Goal: Task Accomplishment & Management: Manage account settings

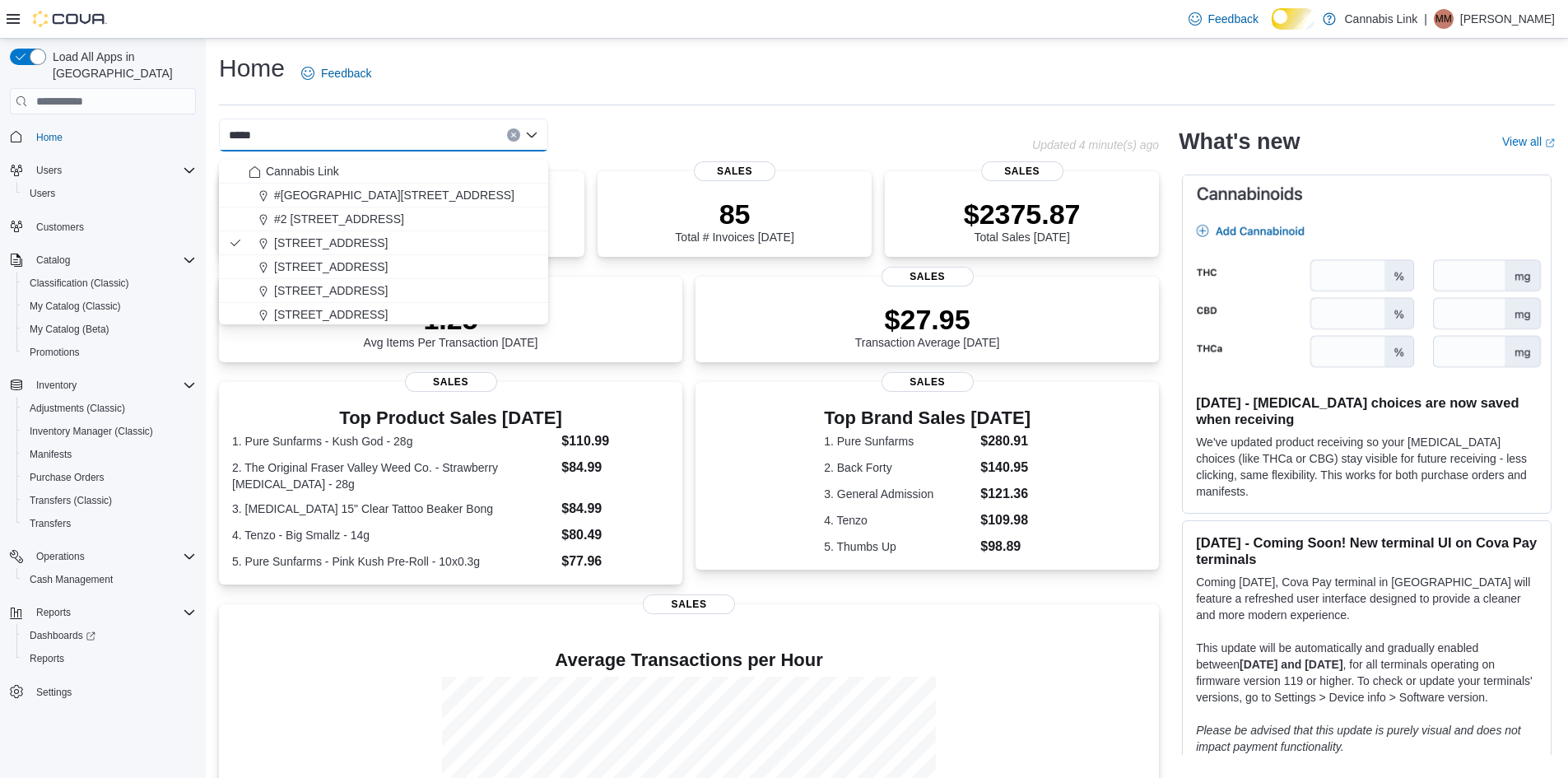
click at [468, 52] on div "Home Feedback" at bounding box center [887, 73] width 1336 height 43
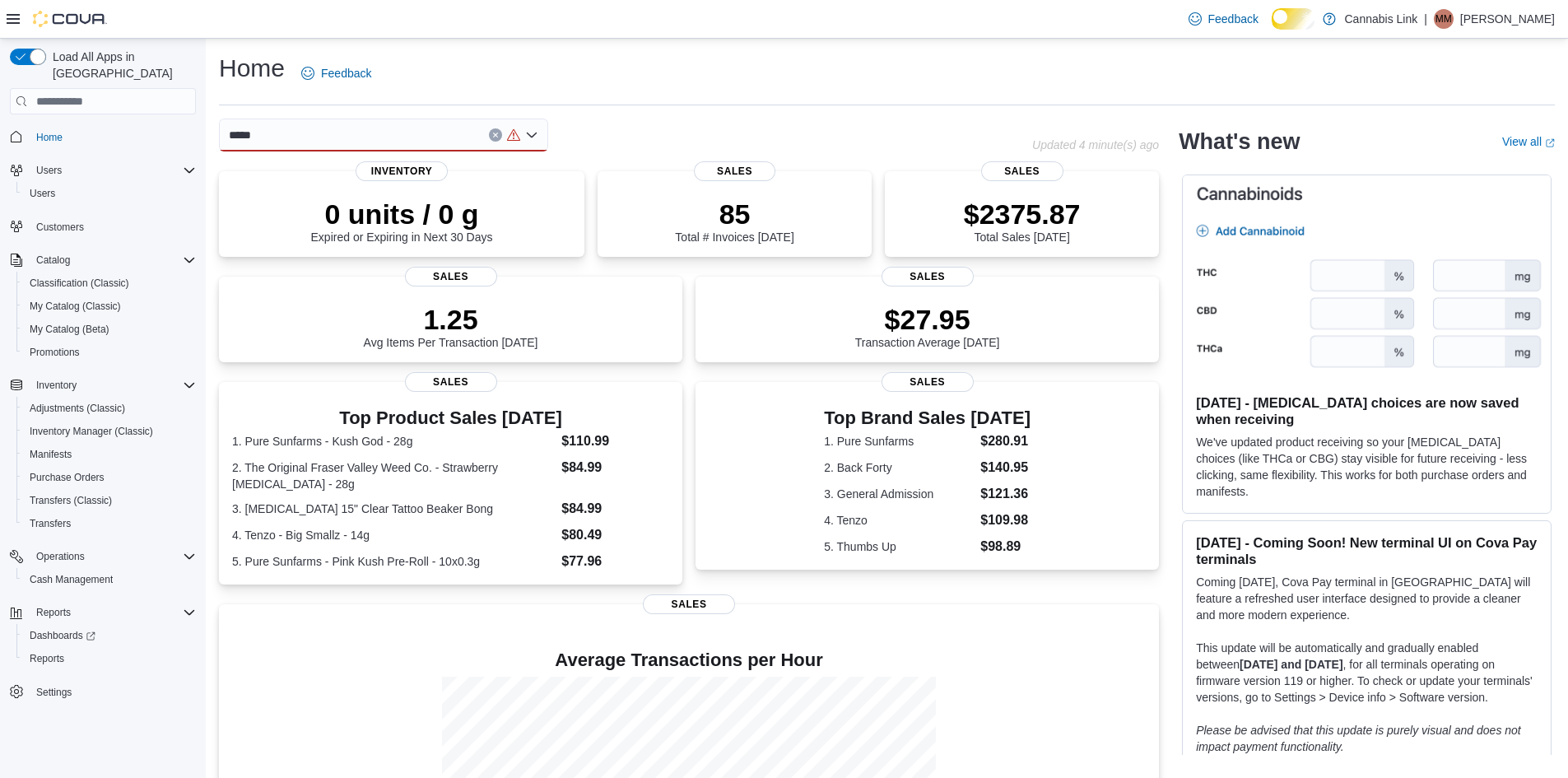
click at [525, 141] on icon "Open list of options" at bounding box center [531, 135] width 13 height 13
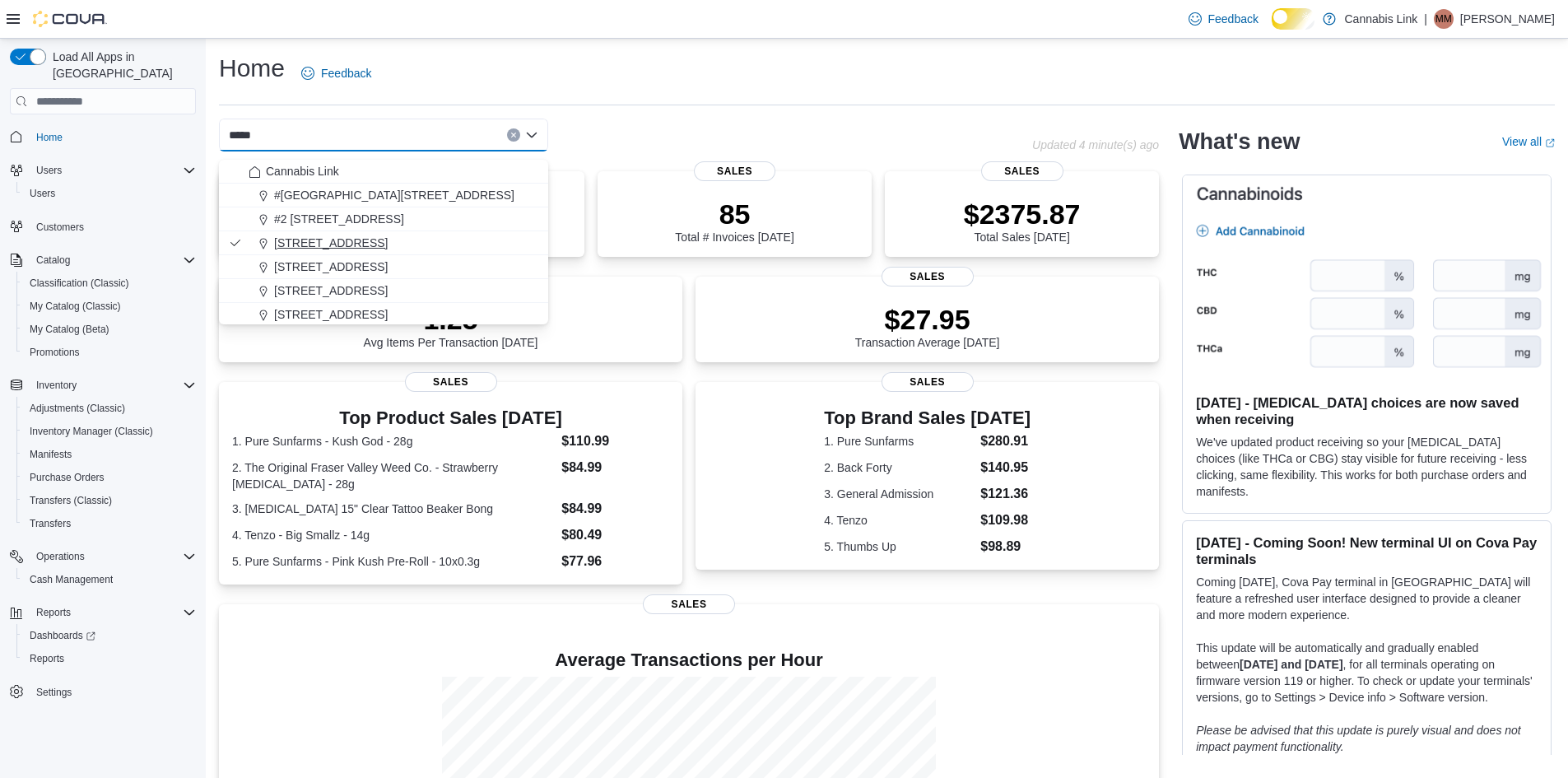
click at [388, 239] on span "[STREET_ADDRESS]" at bounding box center [331, 242] width 114 height 16
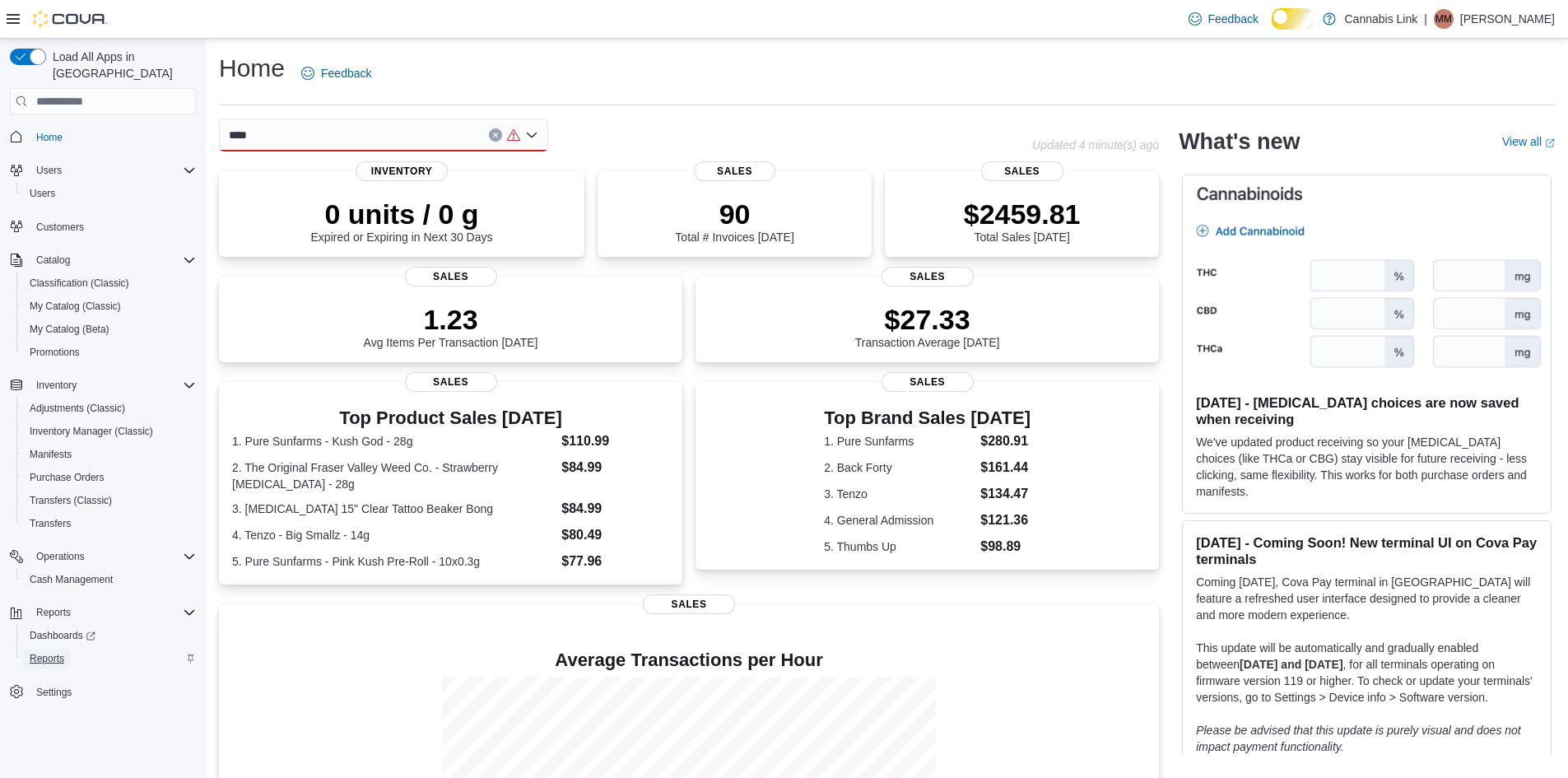
click at [59, 652] on span "Reports" at bounding box center [46, 658] width 35 height 13
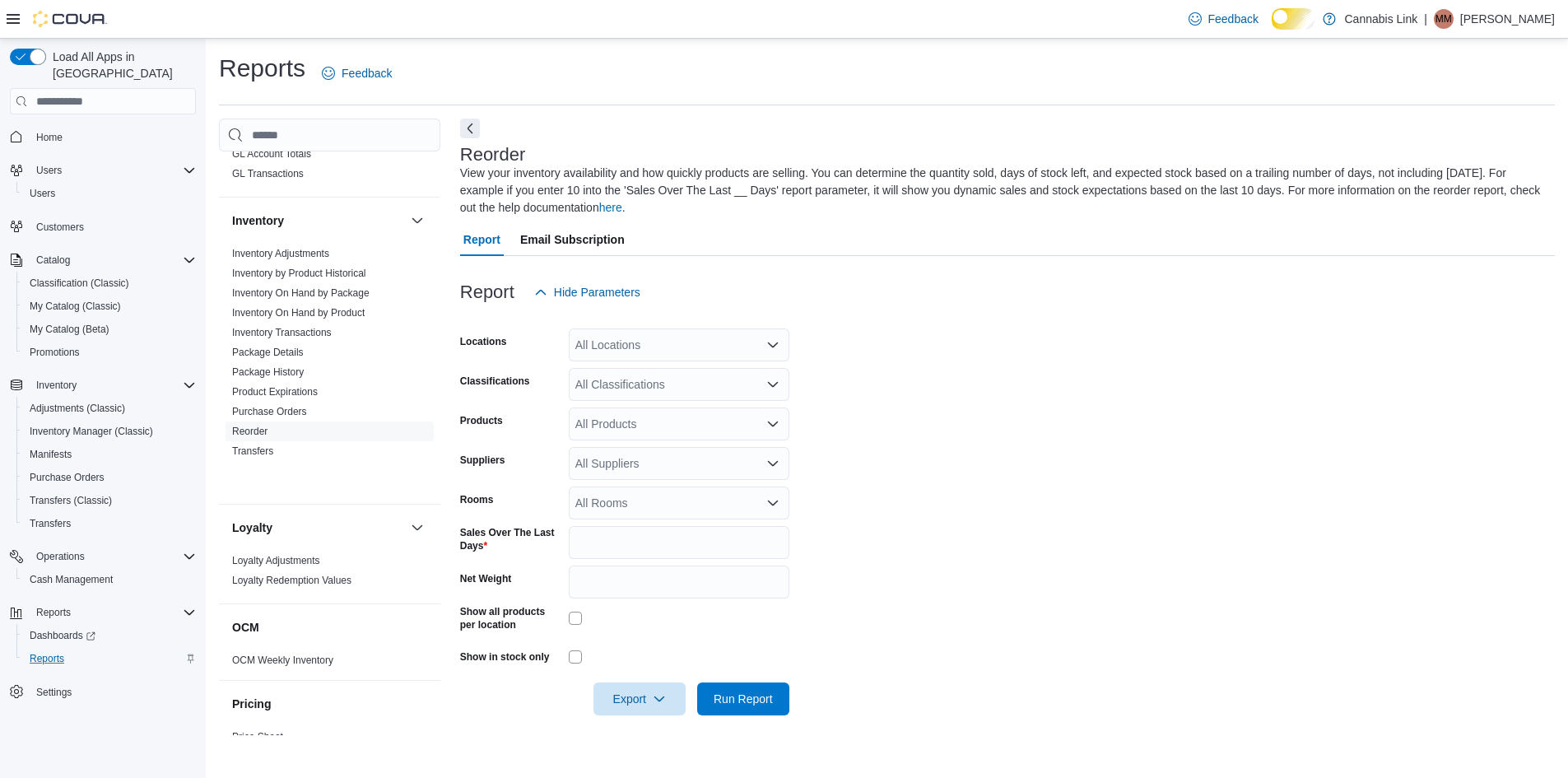
scroll to position [487, 0]
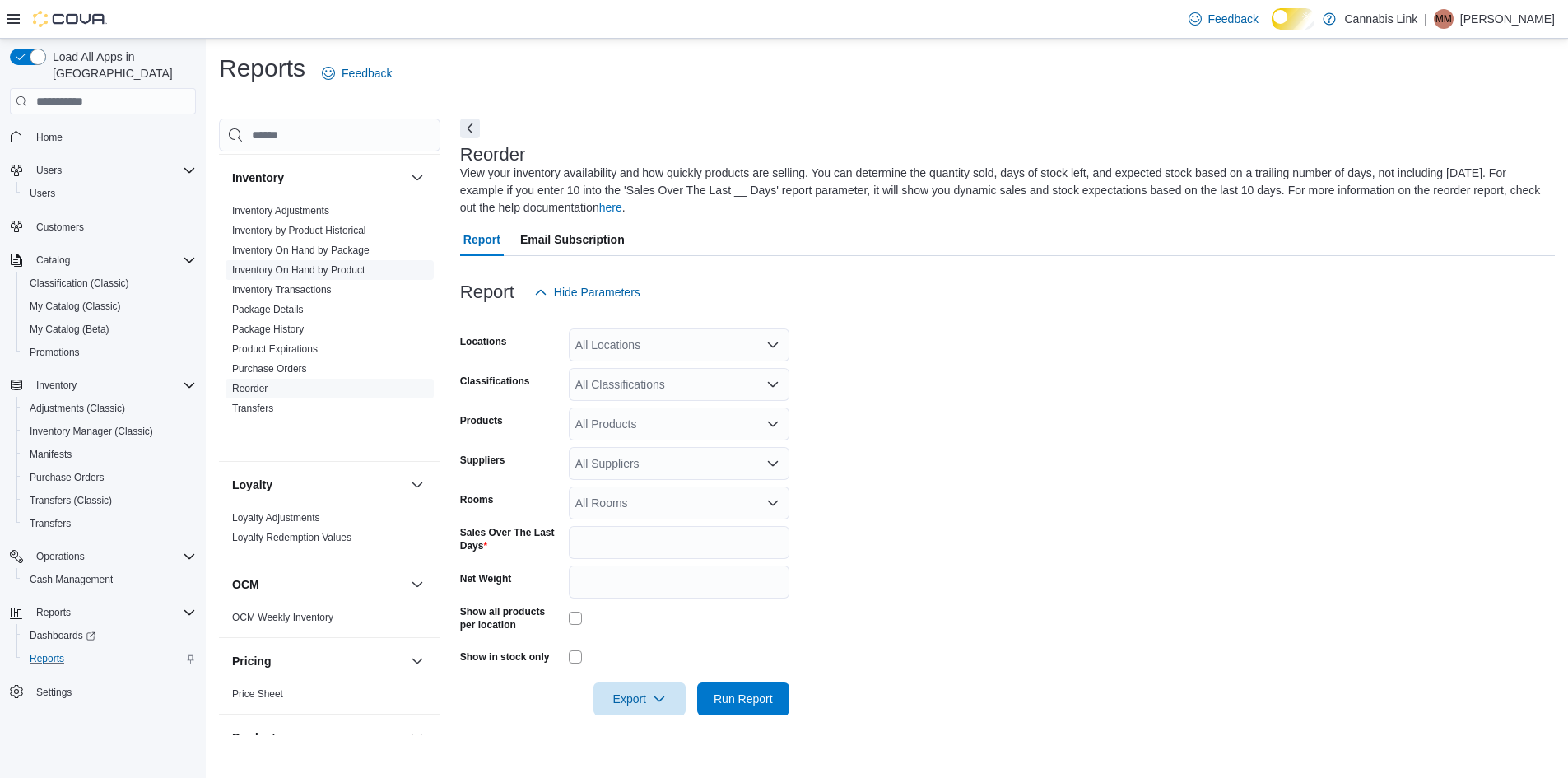
click at [362, 275] on link "Inventory On Hand by Product" at bounding box center [299, 269] width 132 height 12
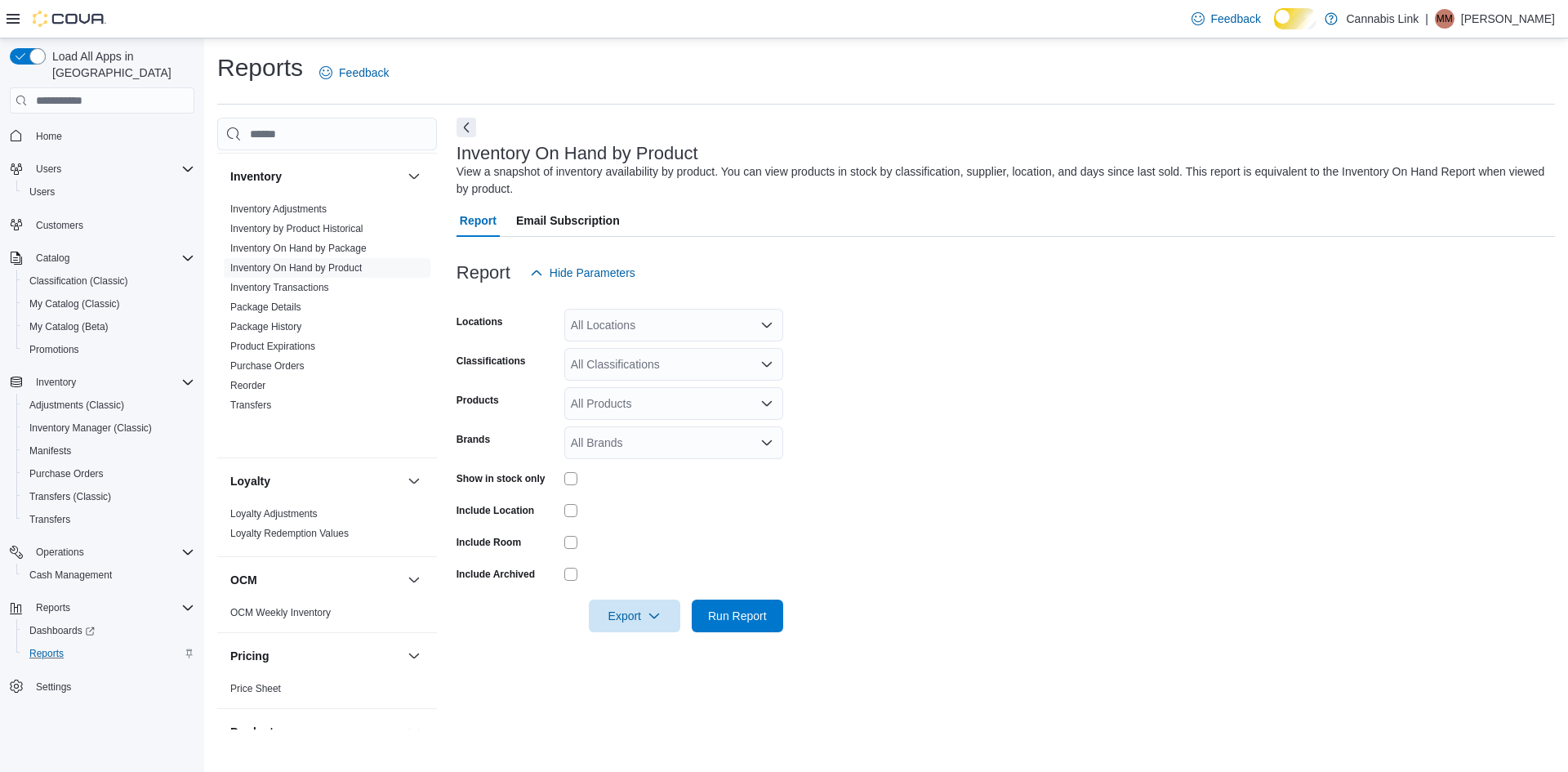
click at [680, 340] on div "All Locations" at bounding box center [674, 325] width 219 height 33
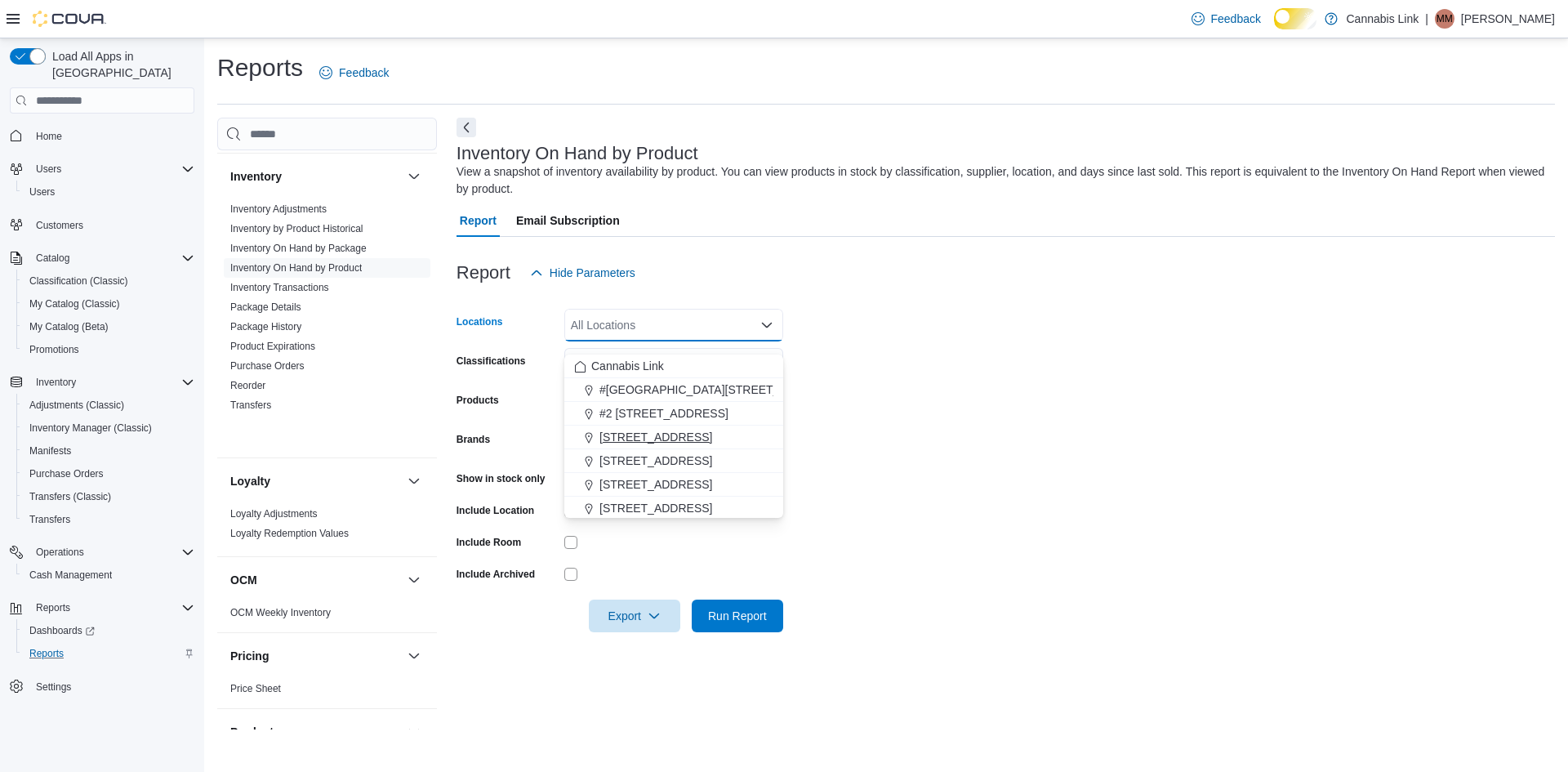
click at [663, 433] on span "[STREET_ADDRESS]" at bounding box center [656, 437] width 113 height 16
click at [642, 551] on form "Locations 1225 Wonderland Road North Combo box. Selected. 1225 Wonderland Road …" at bounding box center [1006, 461] width 1099 height 343
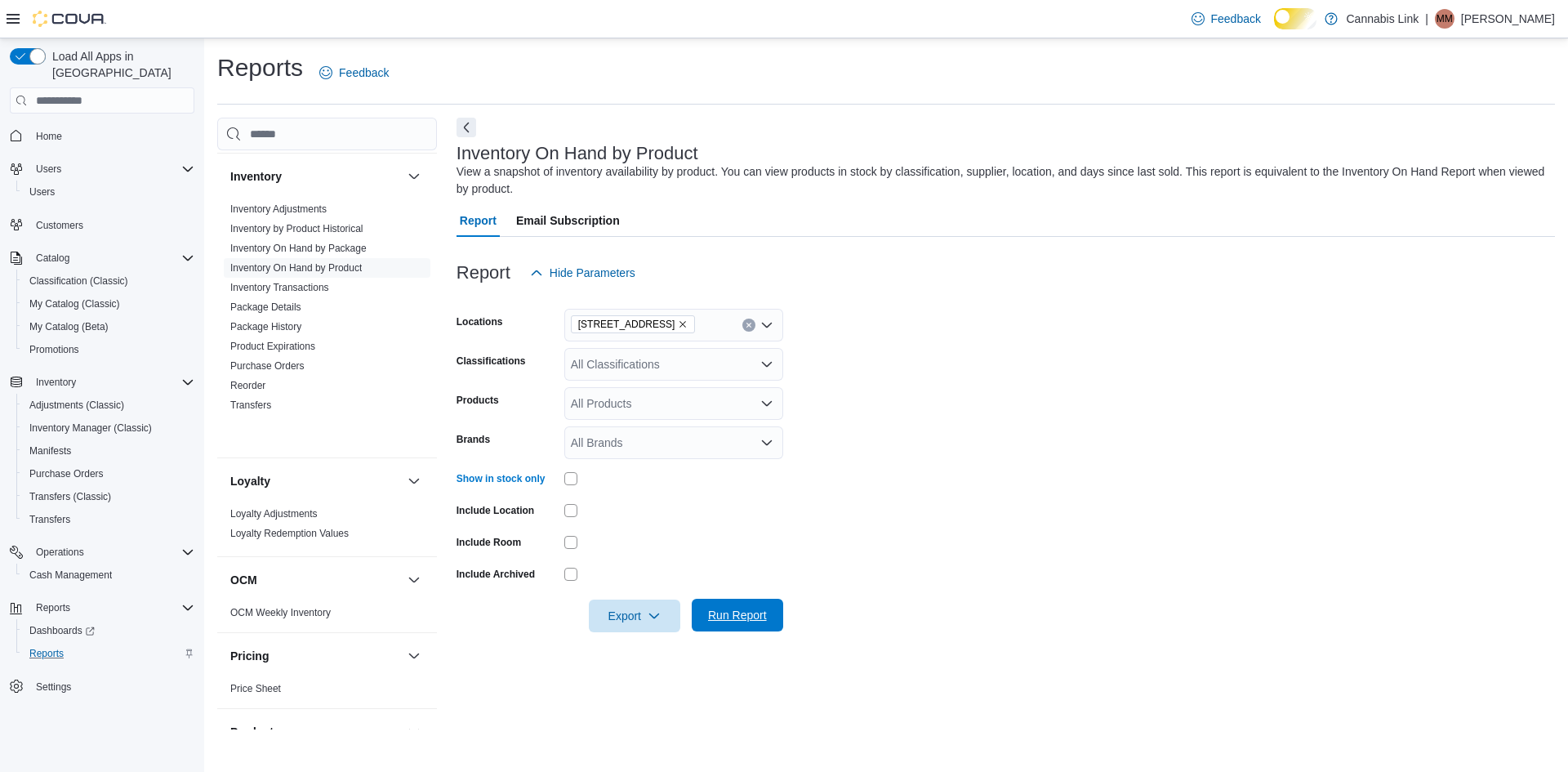
click at [717, 623] on span "Run Report" at bounding box center [737, 615] width 59 height 16
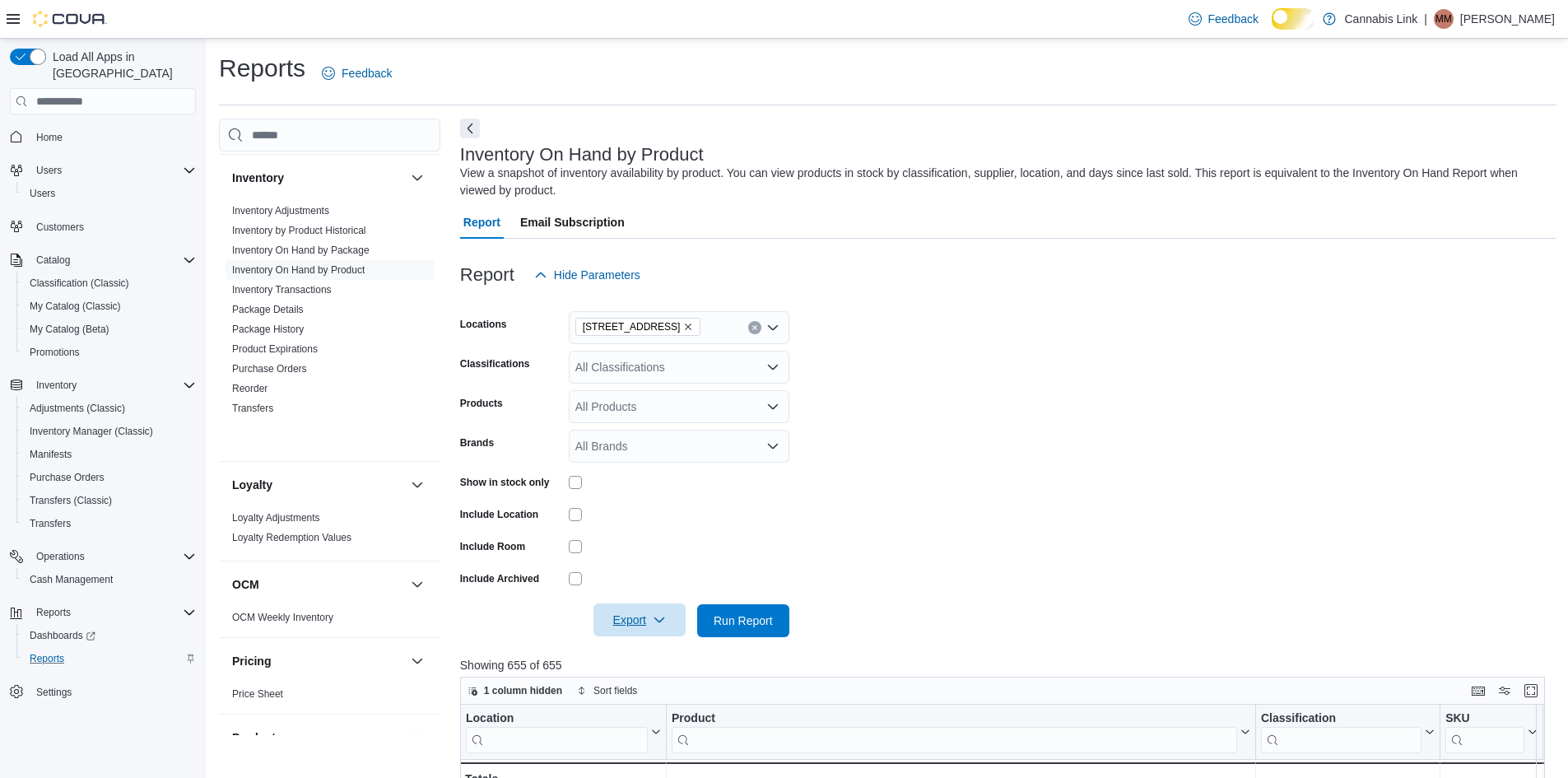
click at [624, 637] on span "Export" at bounding box center [639, 620] width 72 height 33
click at [631, 529] on span "Export to Excel" at bounding box center [630, 534] width 74 height 13
click at [99, 578] on span "Cash Management" at bounding box center [71, 579] width 83 height 13
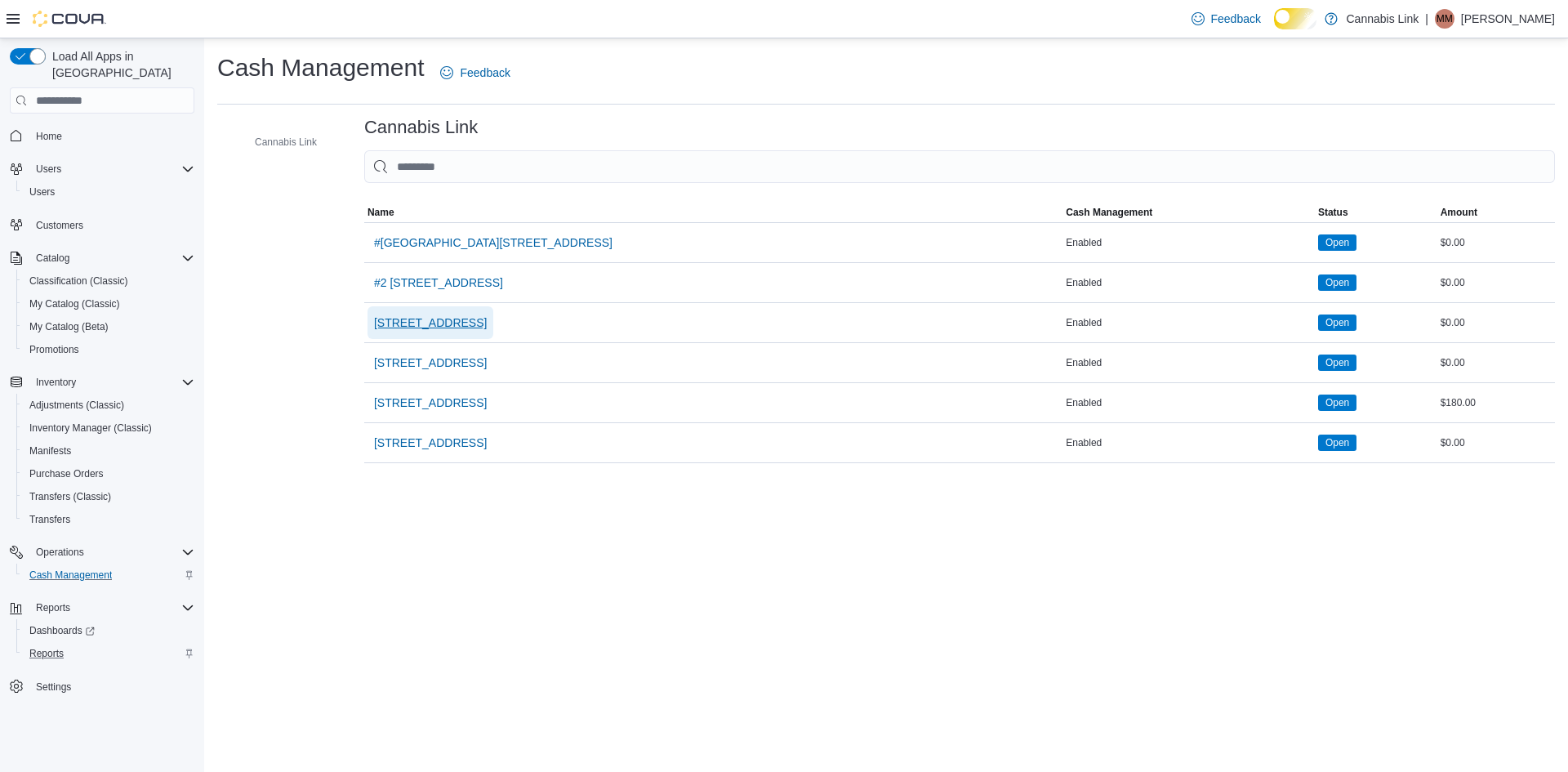
click at [468, 331] on span "[STREET_ADDRESS]" at bounding box center [430, 322] width 113 height 16
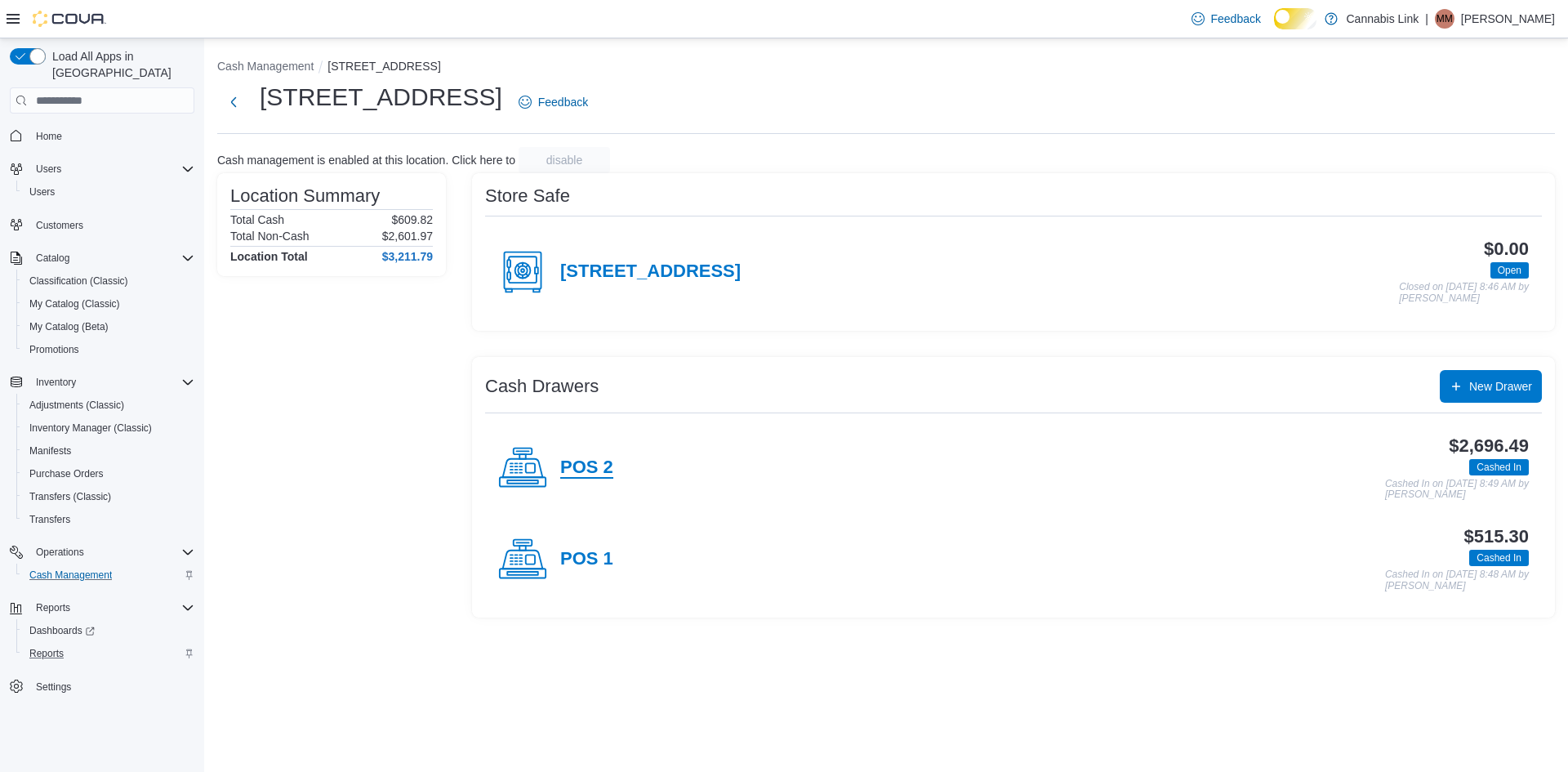
click at [605, 478] on h4 "POS 2" at bounding box center [587, 468] width 53 height 21
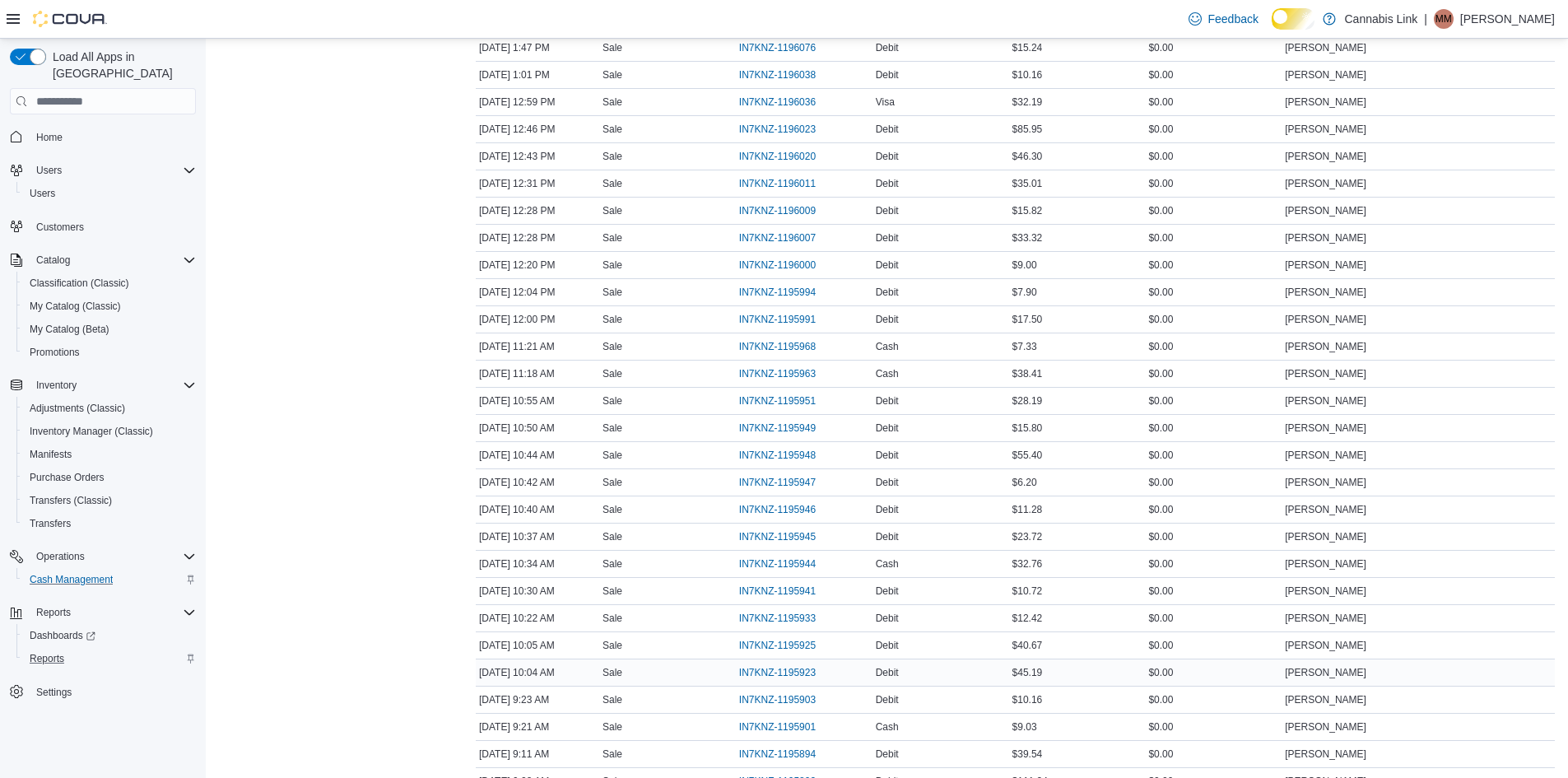
scroll to position [1992, 0]
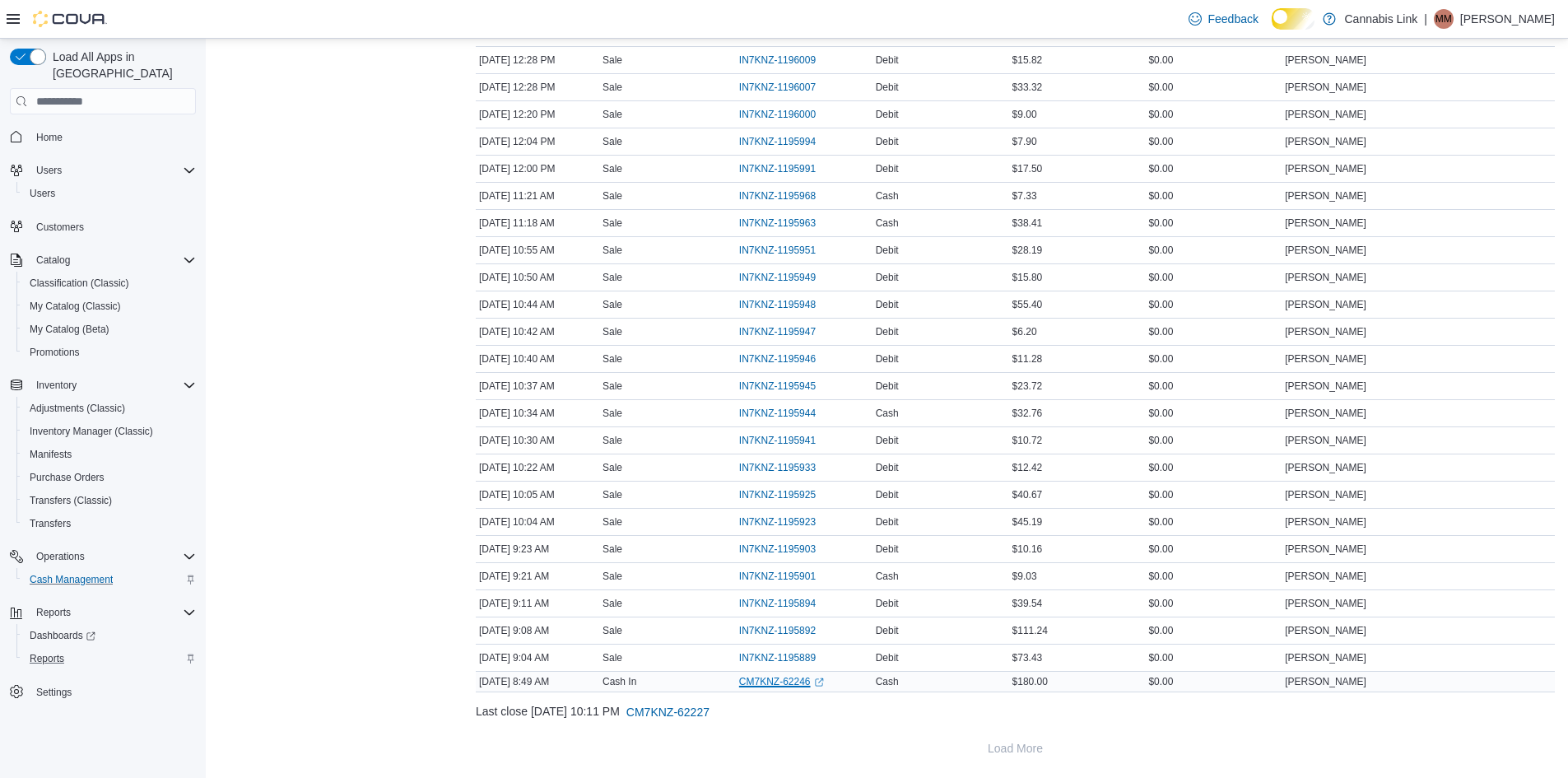
click at [802, 675] on link "CM7KNZ-62246 (opens in a new tab or window)" at bounding box center [781, 681] width 85 height 13
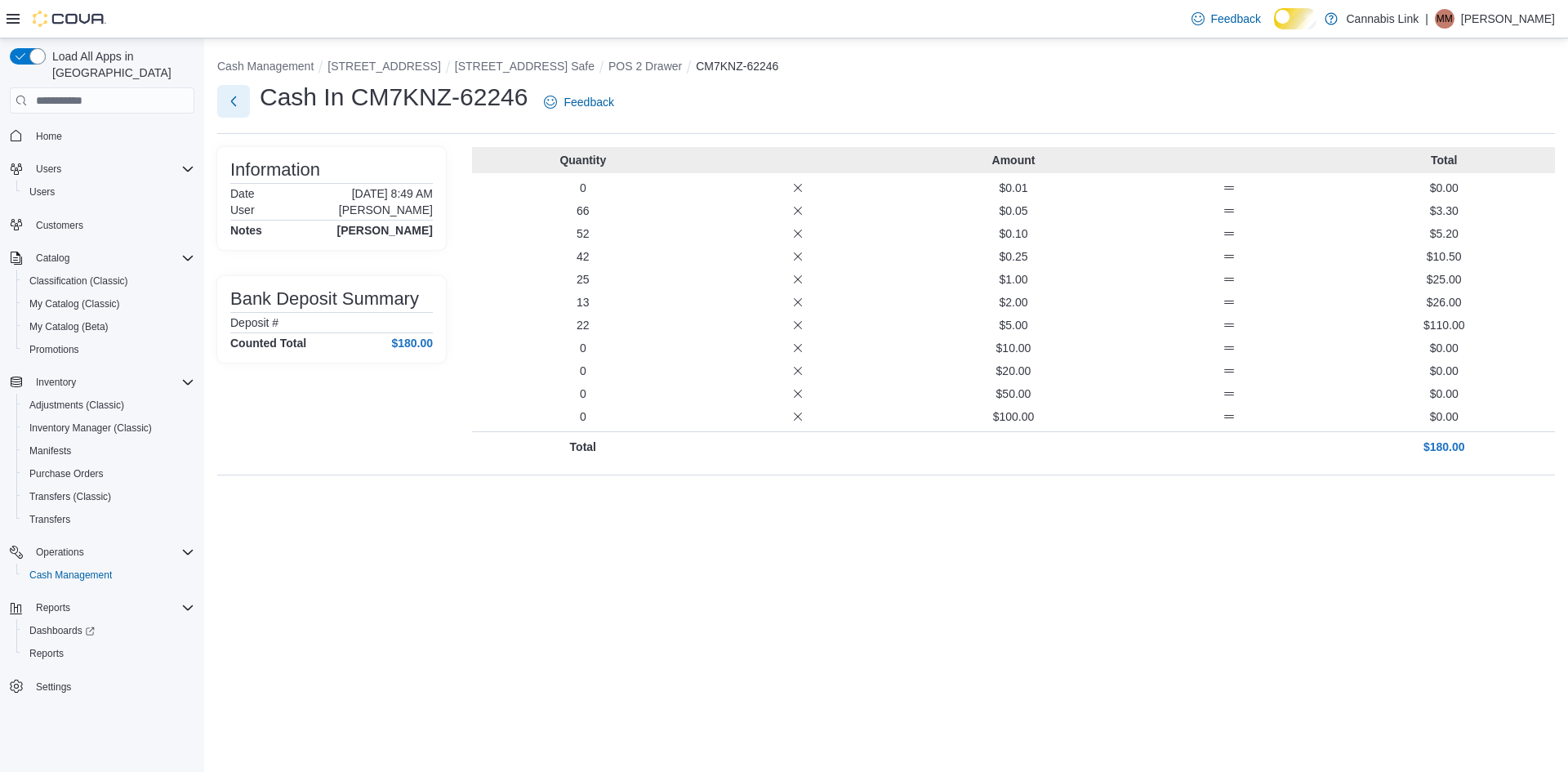
click at [242, 114] on button "Next" at bounding box center [233, 101] width 33 height 33
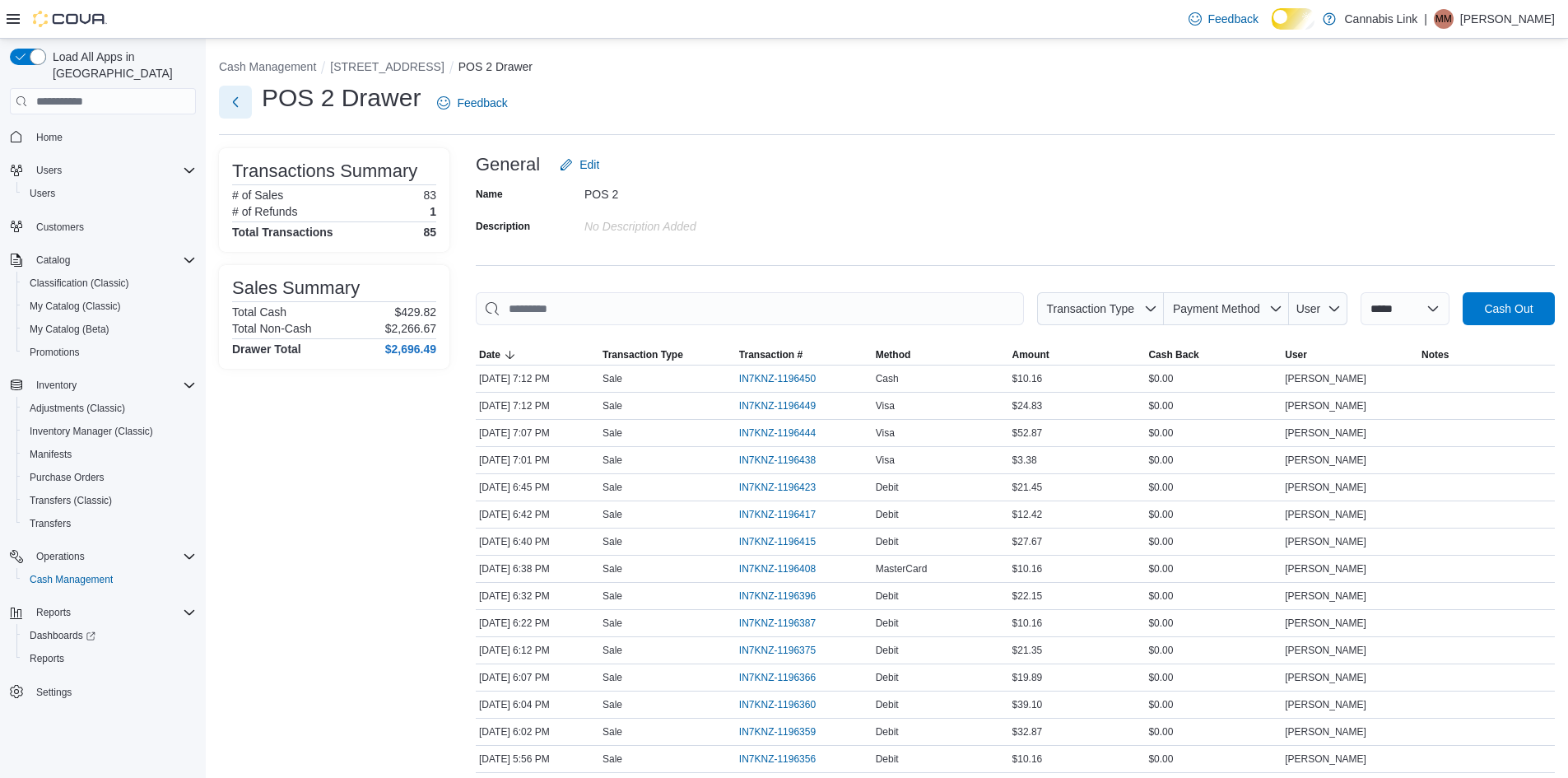
click at [246, 112] on button "Next" at bounding box center [235, 102] width 33 height 33
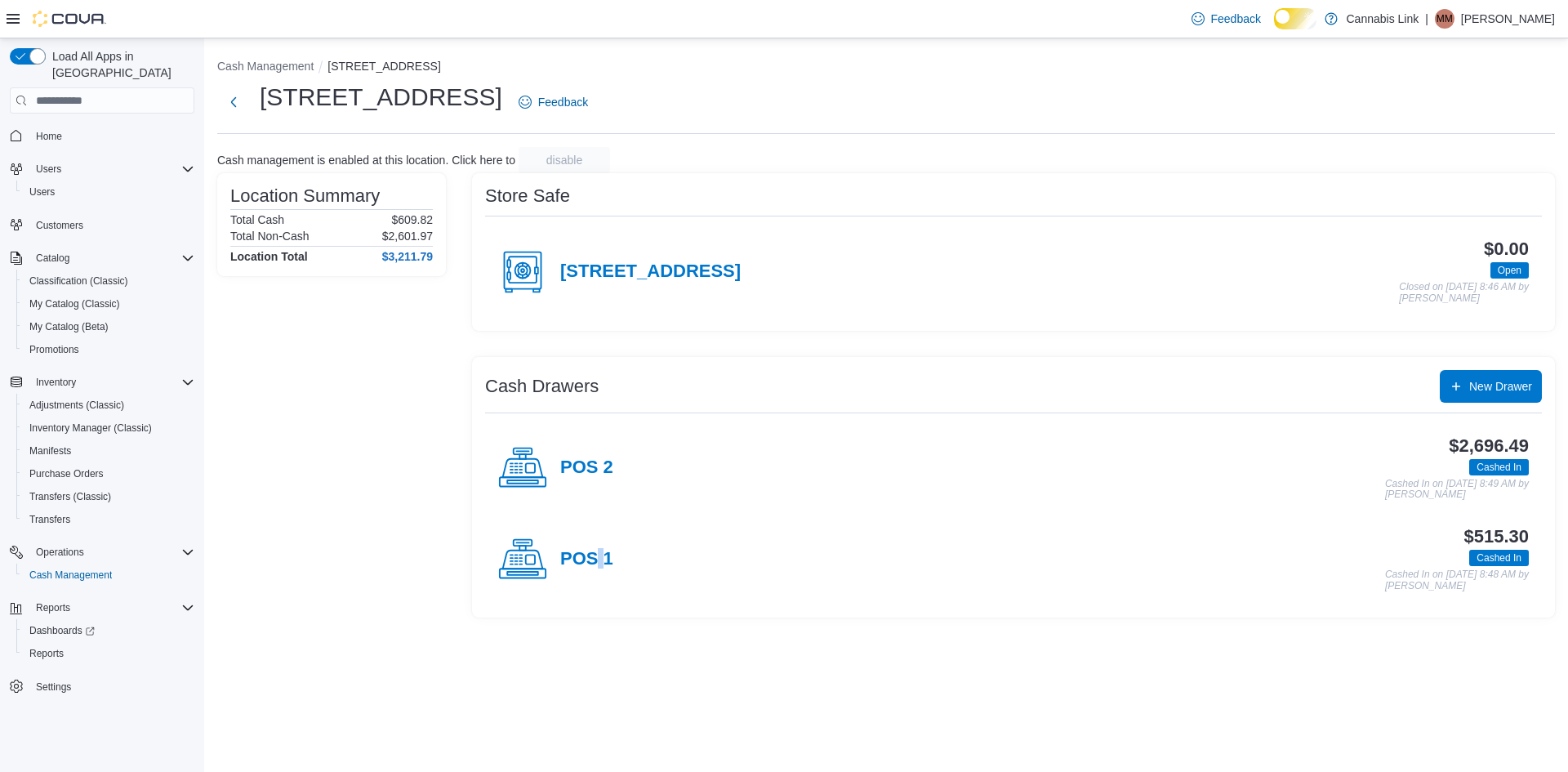
click at [610, 571] on h4 "POS 1" at bounding box center [587, 560] width 53 height 21
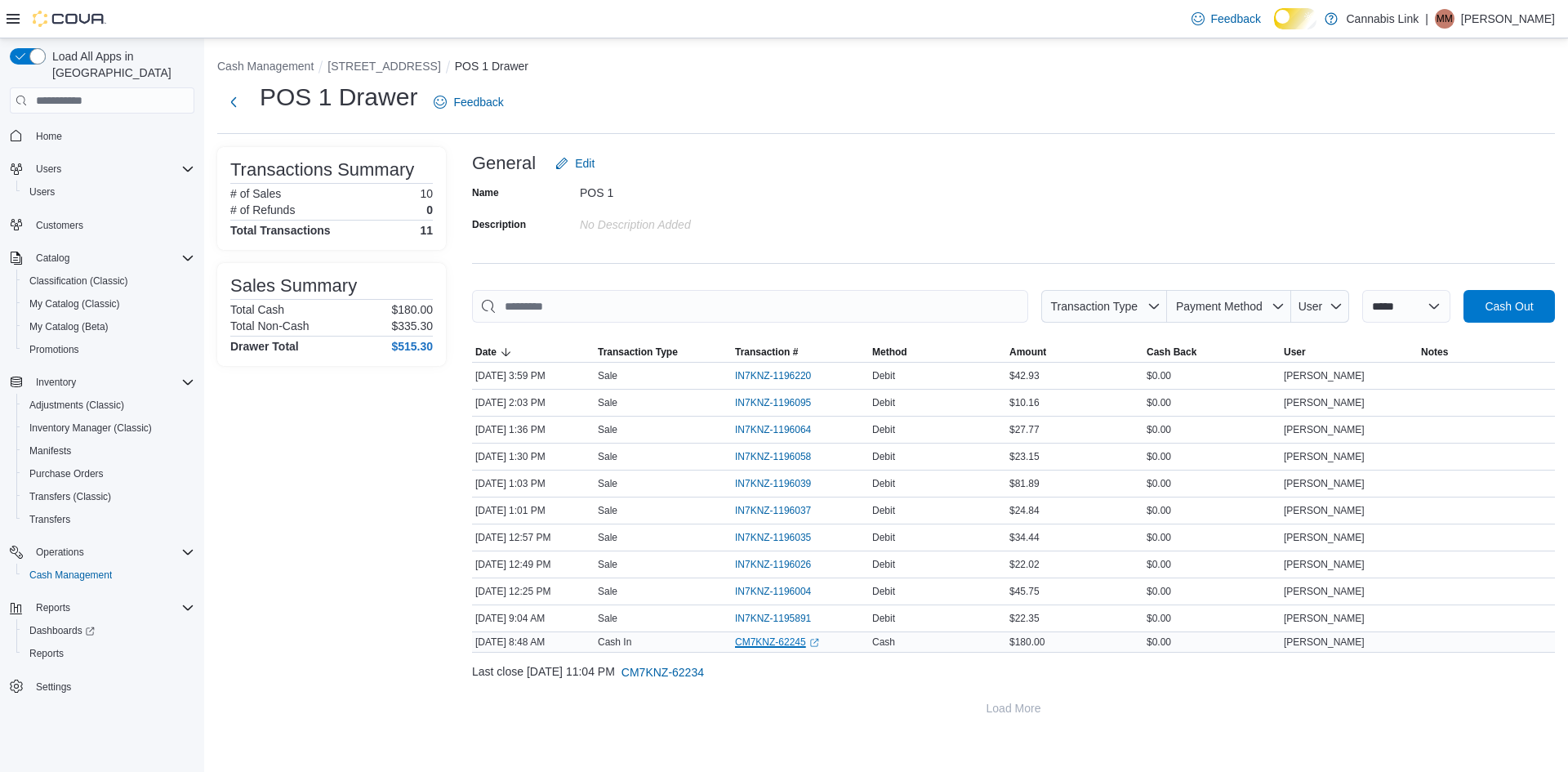
click at [786, 649] on link "CM7KNZ-62245 (opens in a new tab or window)" at bounding box center [776, 642] width 84 height 13
